Goal: Obtain resource: Obtain resource

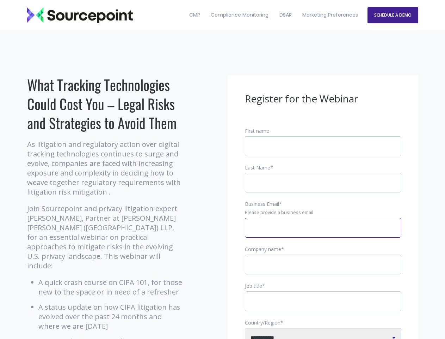
click at [323, 233] on input "Business Email *" at bounding box center [323, 228] width 157 height 20
